Goal: Use online tool/utility: Utilize a website feature to perform a specific function

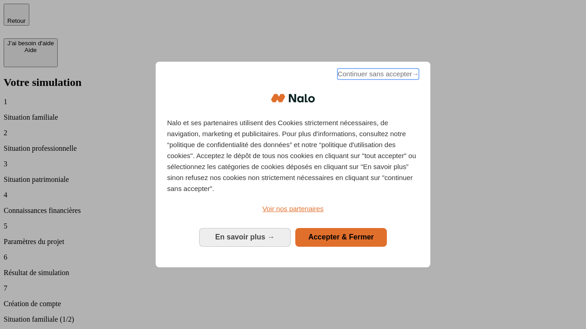
click at [377, 75] on span "Continuer sans accepter →" at bounding box center [377, 74] width 81 height 11
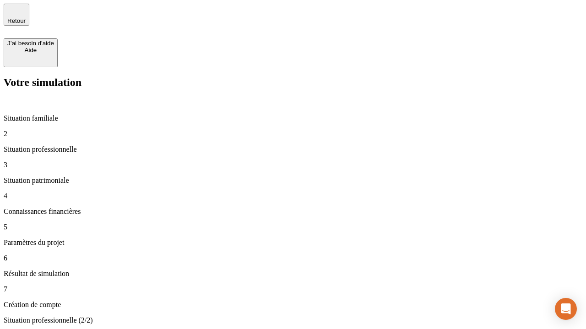
type input "30 000"
type input "40 000"
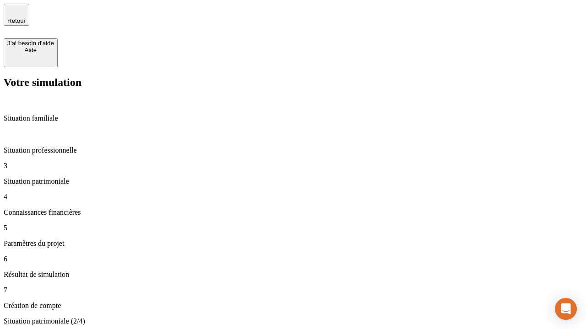
type input "1 100"
type input "20"
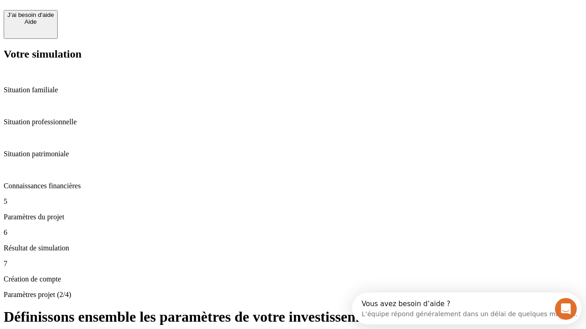
scroll to position [8, 0]
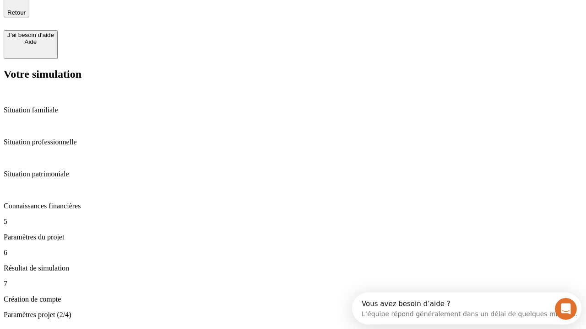
type input "40"
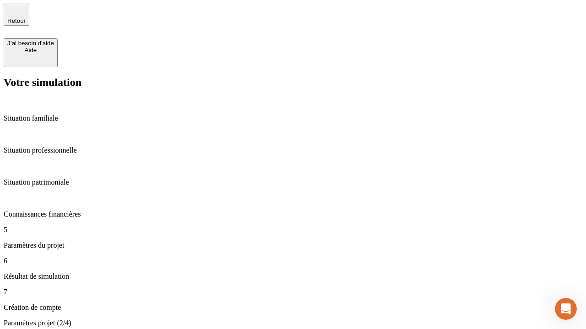
type input "50 000"
type input "640"
